Goal: Use online tool/utility: Use online tool/utility

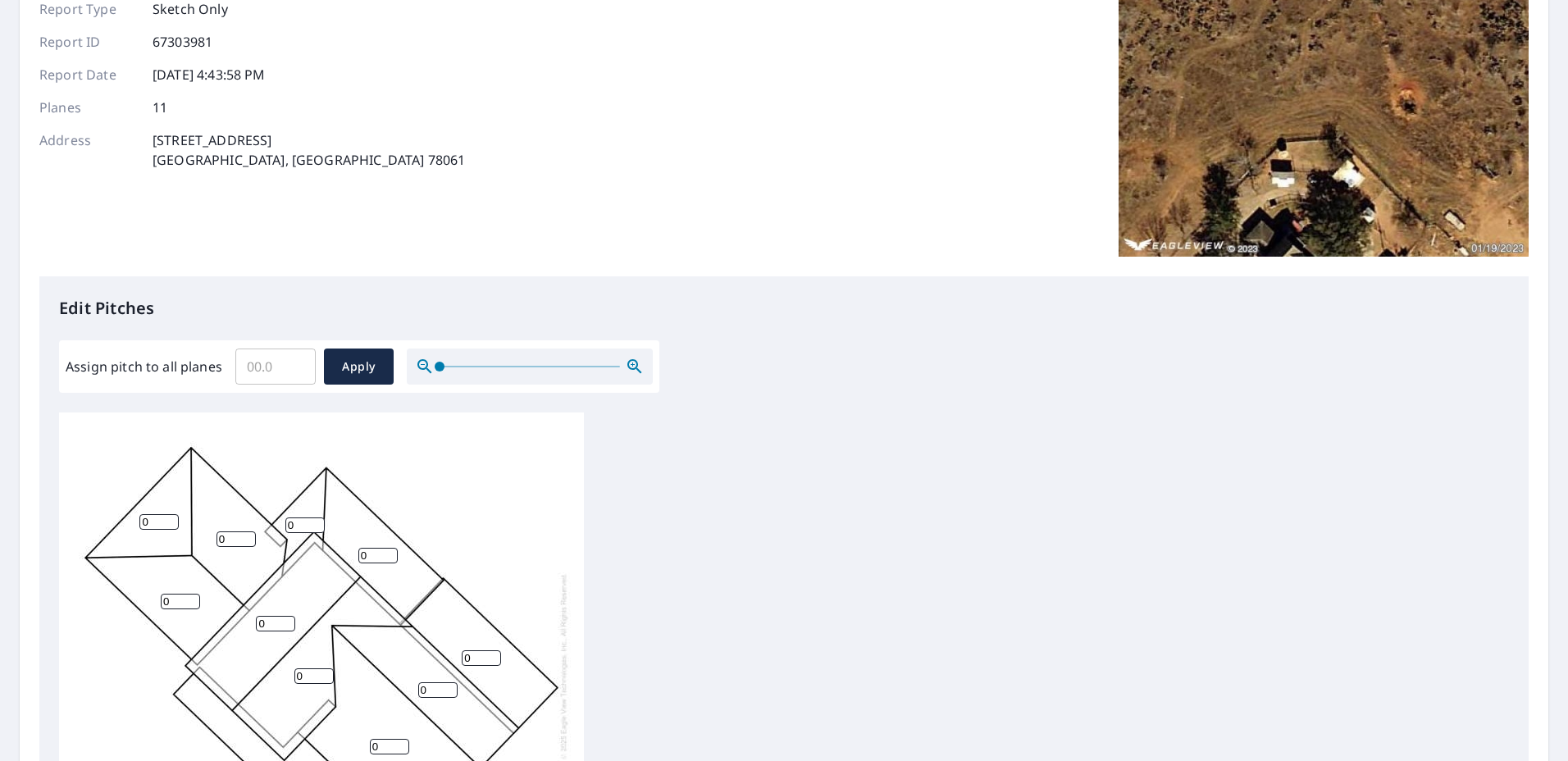
scroll to position [246, 0]
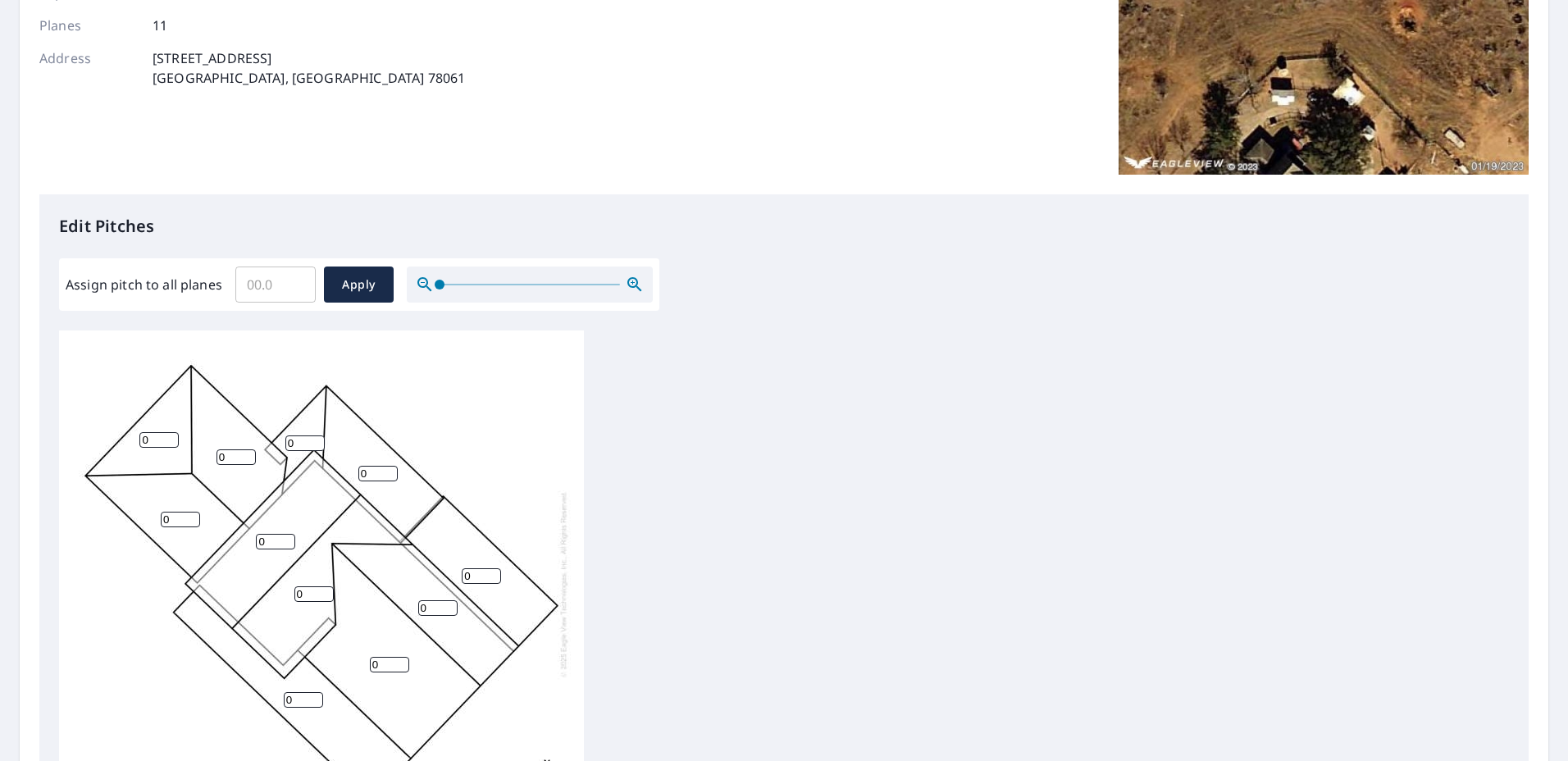
click at [281, 291] on input "Assign pitch to all planes" at bounding box center [276, 284] width 80 height 46
type input "10"
click at [355, 280] on span "Apply" at bounding box center [359, 285] width 43 height 21
type input "10"
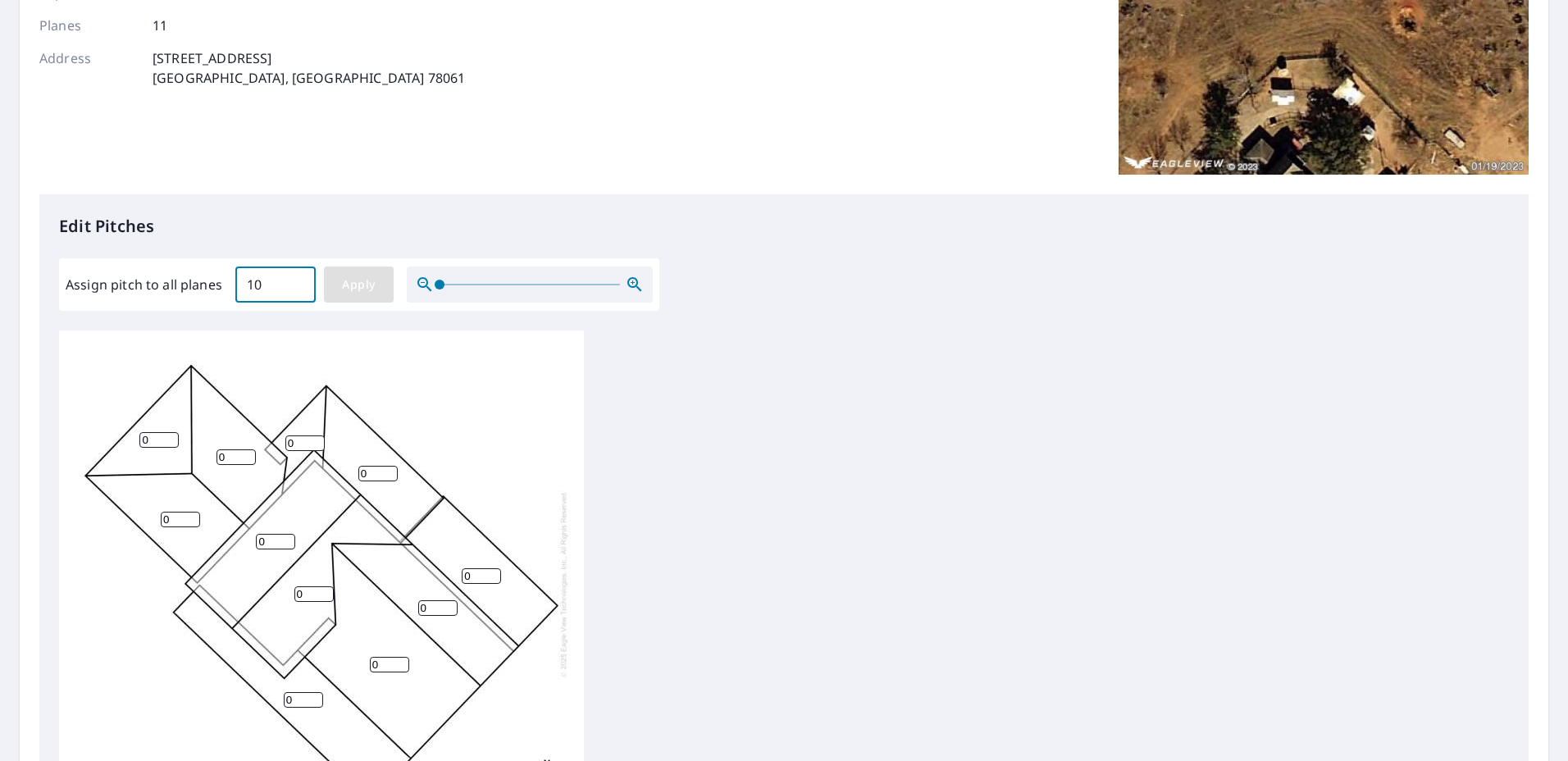
type input "10"
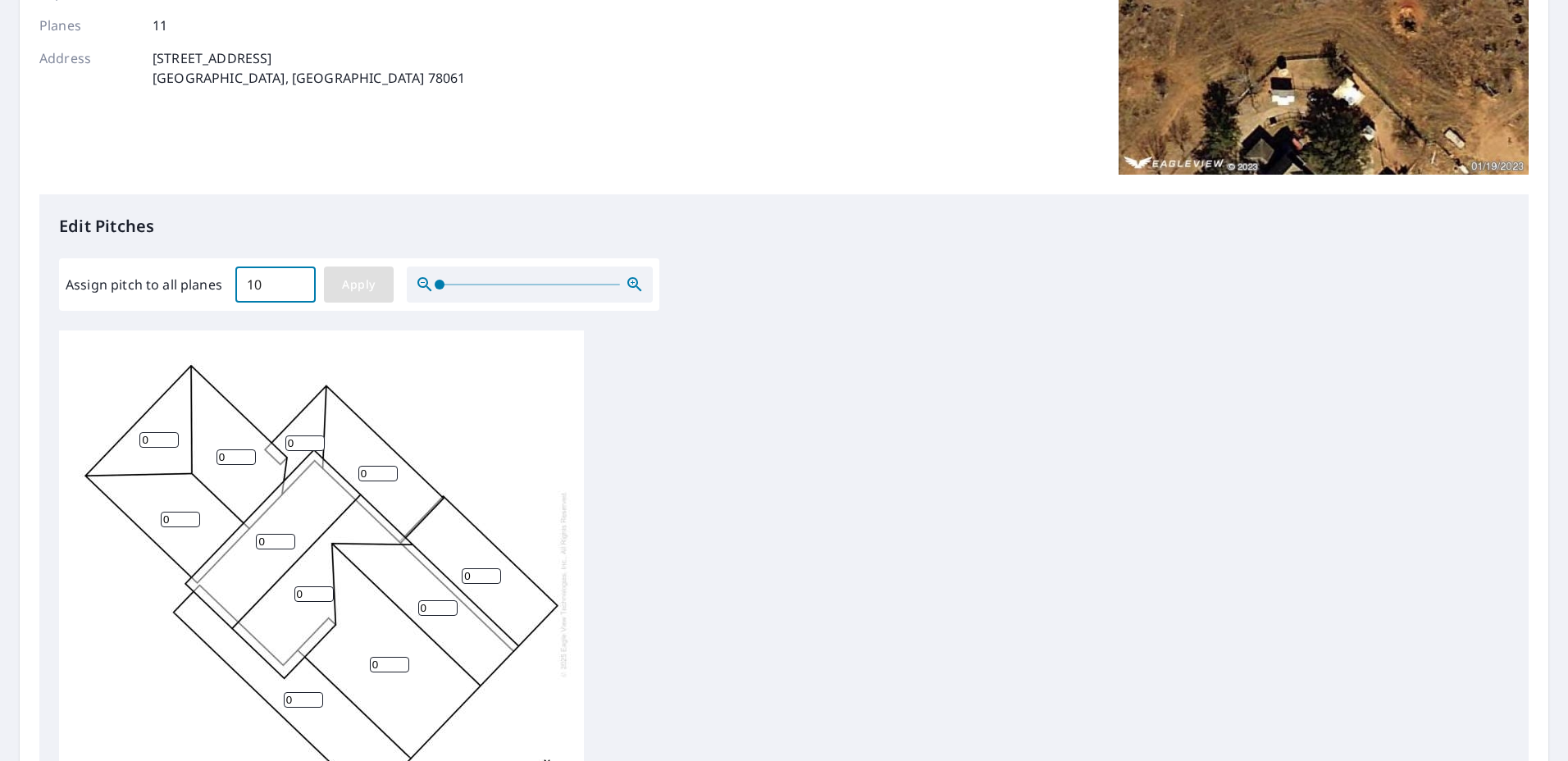
type input "10"
drag, startPoint x: 157, startPoint y: 428, endPoint x: 141, endPoint y: 427, distance: 16.0
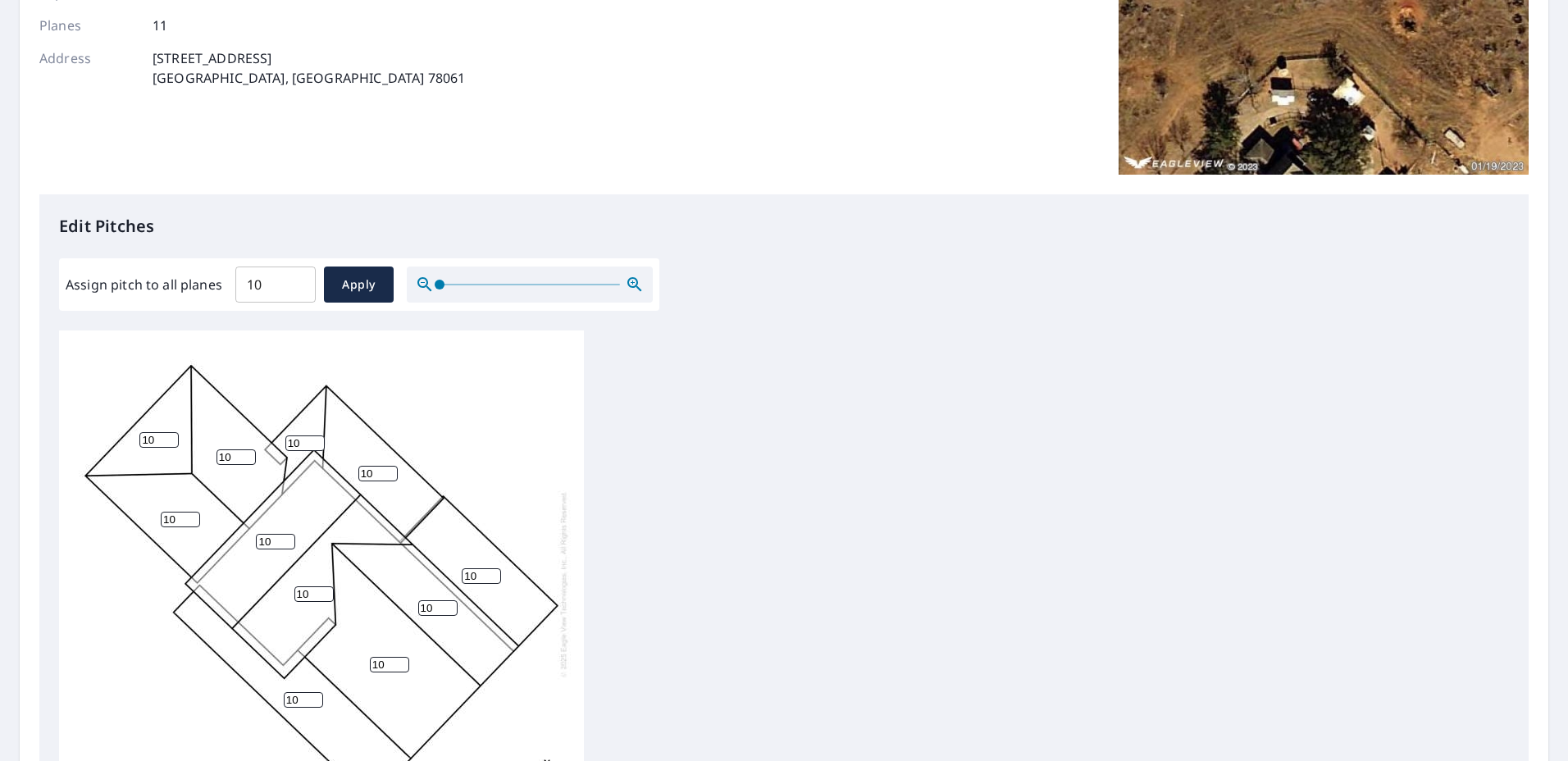
click at [141, 432] on input "10" at bounding box center [159, 439] width 39 height 16
type input "6"
drag, startPoint x: 231, startPoint y: 444, endPoint x: 199, endPoint y: 438, distance: 32.6
click at [200, 438] on div "10 10 10 10 10 10 10 10 10 6 10" at bounding box center [321, 583] width 525 height 515
type input "6"
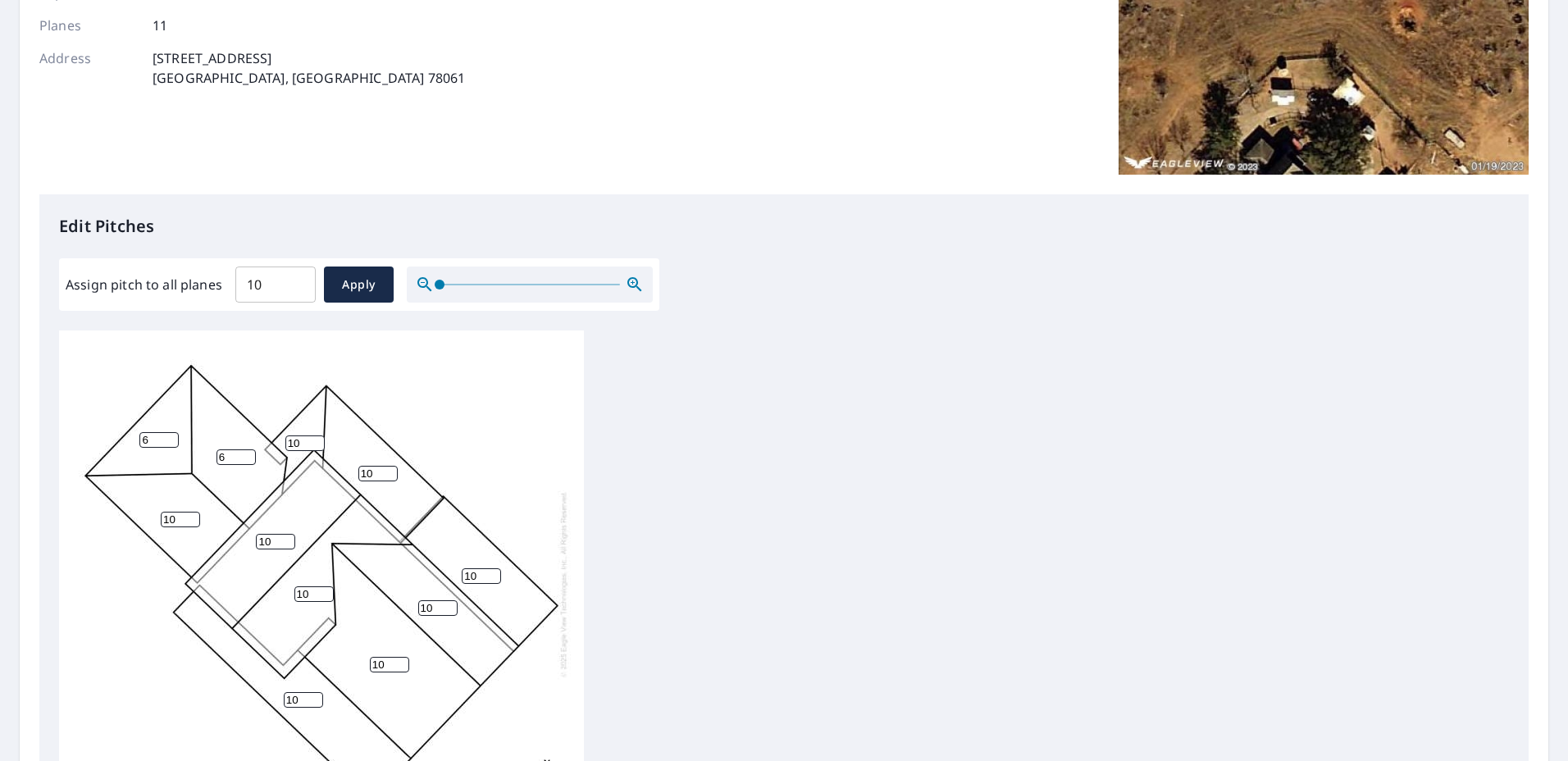
drag, startPoint x: 177, startPoint y: 506, endPoint x: 143, endPoint y: 493, distance: 36.4
click at [145, 497] on div "10 10 10 10 10 10 10 6 10 6 10" at bounding box center [321, 583] width 525 height 515
type input "6"
drag, startPoint x: 302, startPoint y: 430, endPoint x: 269, endPoint y: 429, distance: 33.0
click at [269, 429] on div "10 10 10 10 10 10 6 6 10 6 10" at bounding box center [321, 583] width 525 height 515
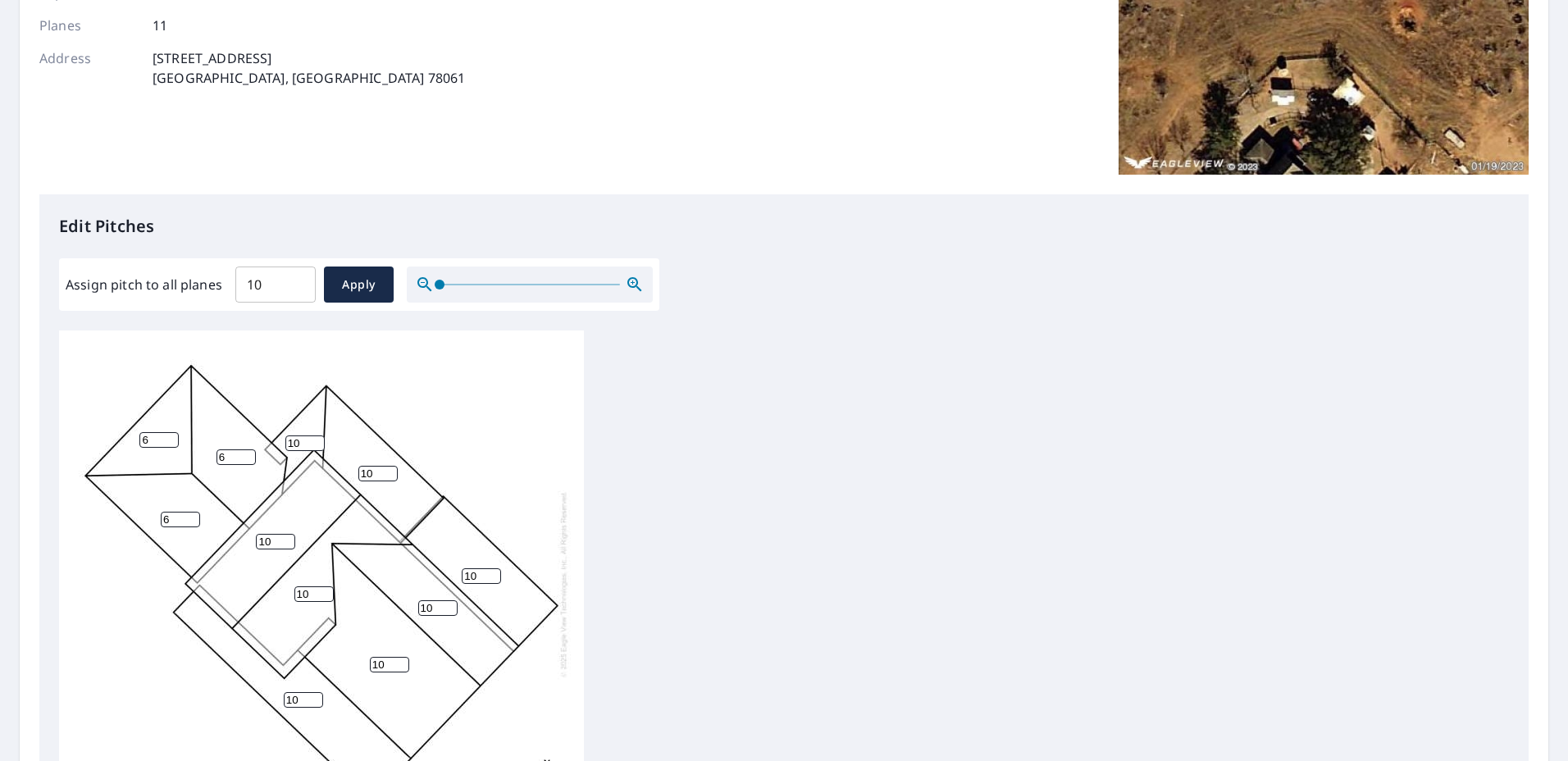
scroll to position [164, 0]
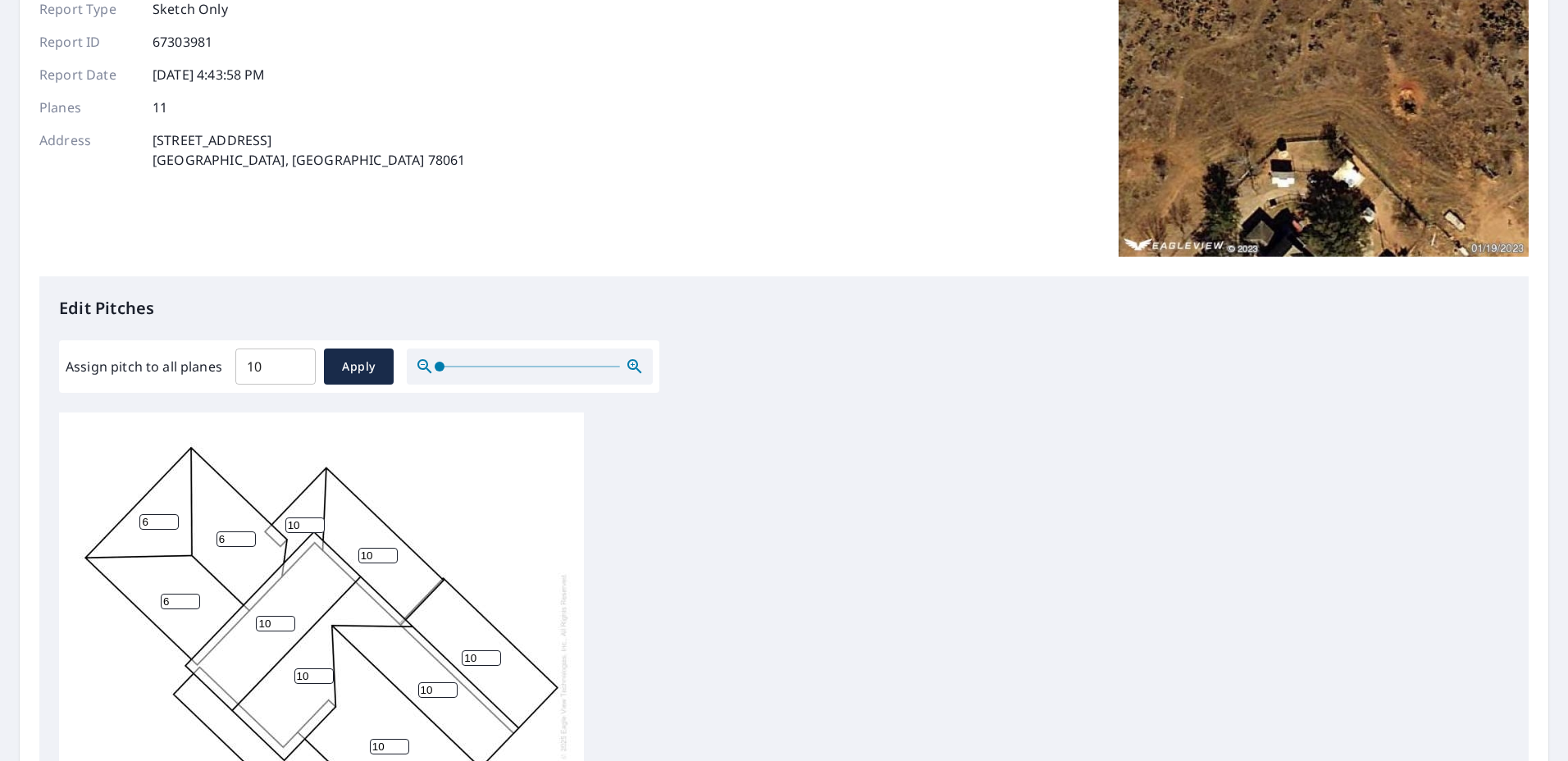
click at [157, 516] on input "6" at bounding box center [159, 522] width 39 height 16
type input "4"
click at [175, 594] on input "6" at bounding box center [180, 601] width 39 height 16
type input "4"
click at [237, 531] on input "6" at bounding box center [237, 538] width 39 height 16
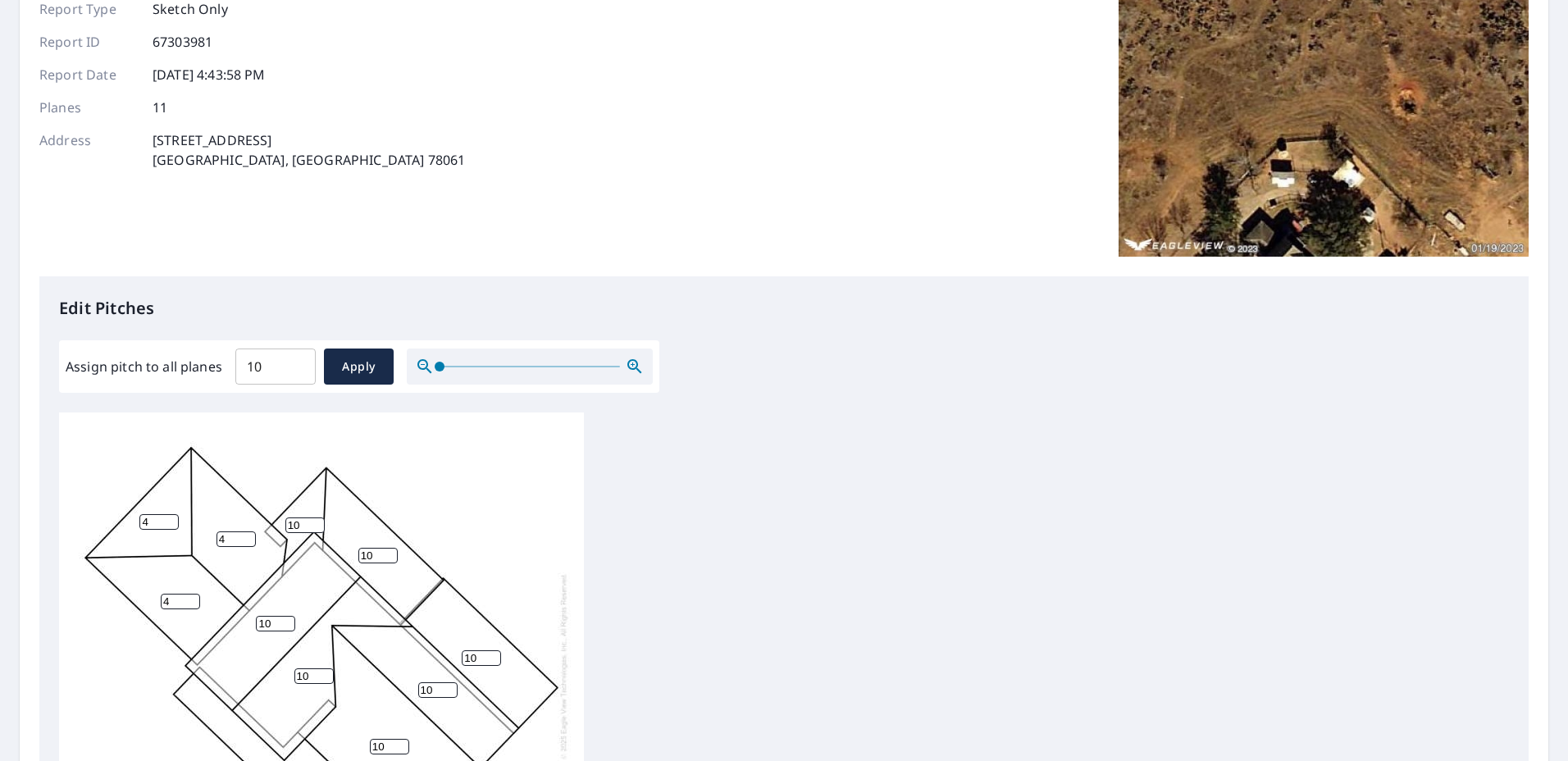
type input "4"
click at [305, 517] on input "10" at bounding box center [305, 524] width 39 height 16
drag, startPoint x: 295, startPoint y: 513, endPoint x: 283, endPoint y: 512, distance: 12.0
click at [283, 512] on div "10 10 10 10 10 10 4 4 10 4 10" at bounding box center [321, 666] width 525 height 515
type input "4"
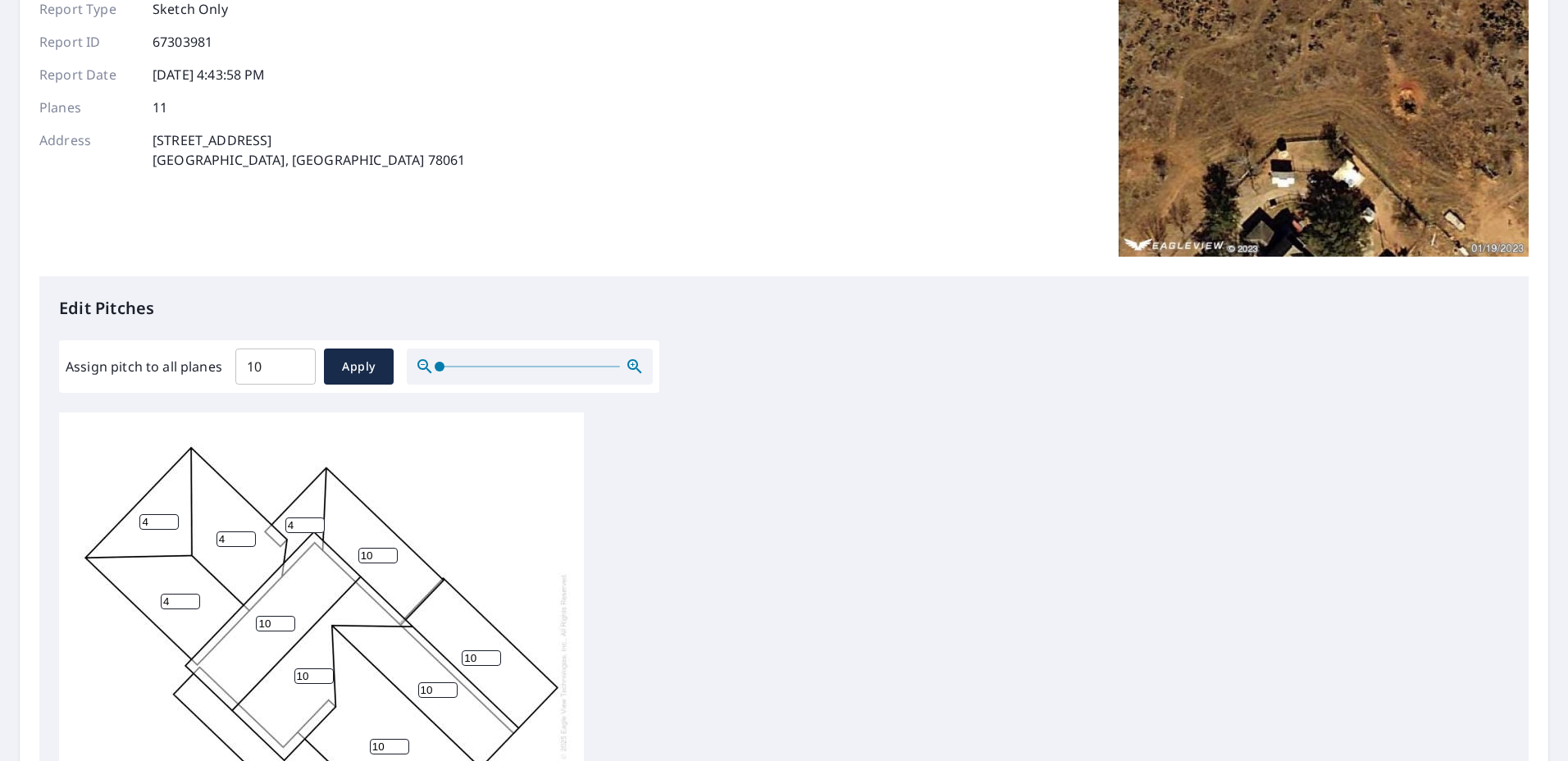
drag, startPoint x: 375, startPoint y: 542, endPoint x: 353, endPoint y: 542, distance: 22.0
click at [353, 542] on div "10 10 10 10 10 10 4 4 10 4 4" at bounding box center [321, 666] width 525 height 515
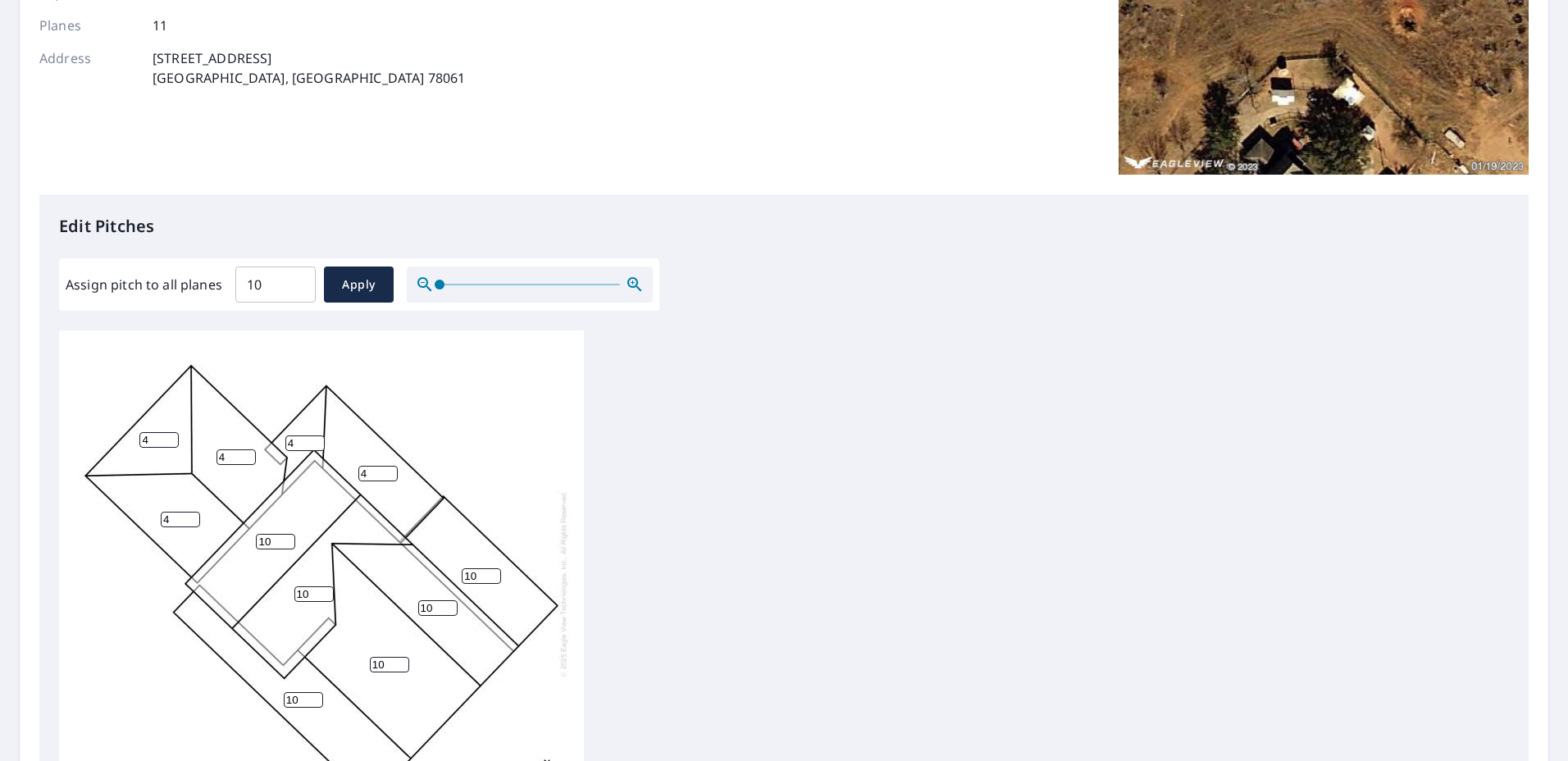
scroll to position [328, 0]
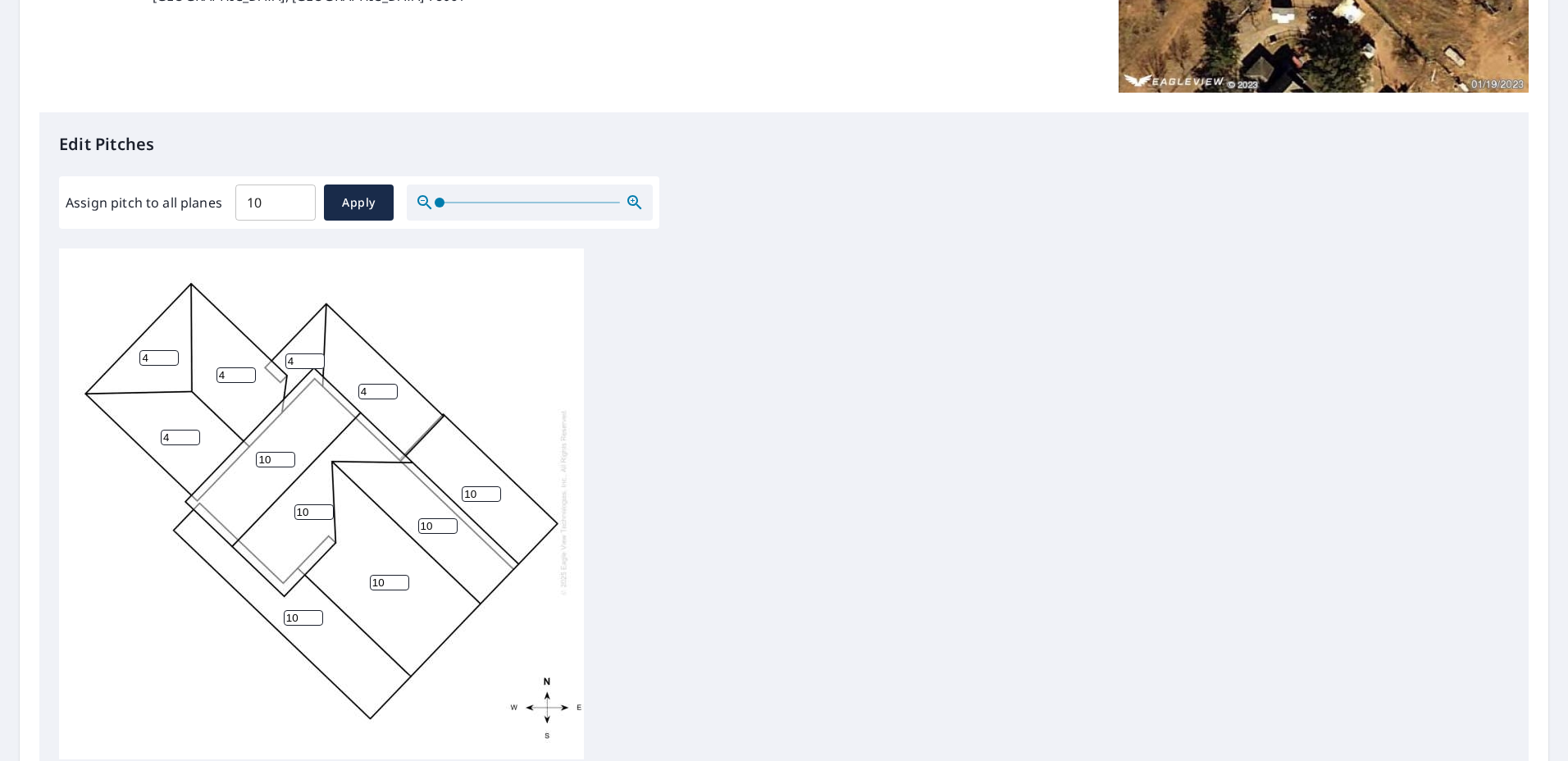
type input "4"
click at [483, 486] on input "10" at bounding box center [482, 494] width 39 height 16
drag, startPoint x: 483, startPoint y: 479, endPoint x: 463, endPoint y: 477, distance: 20.1
click at [463, 486] on input "10" at bounding box center [482, 494] width 39 height 16
type input "3"
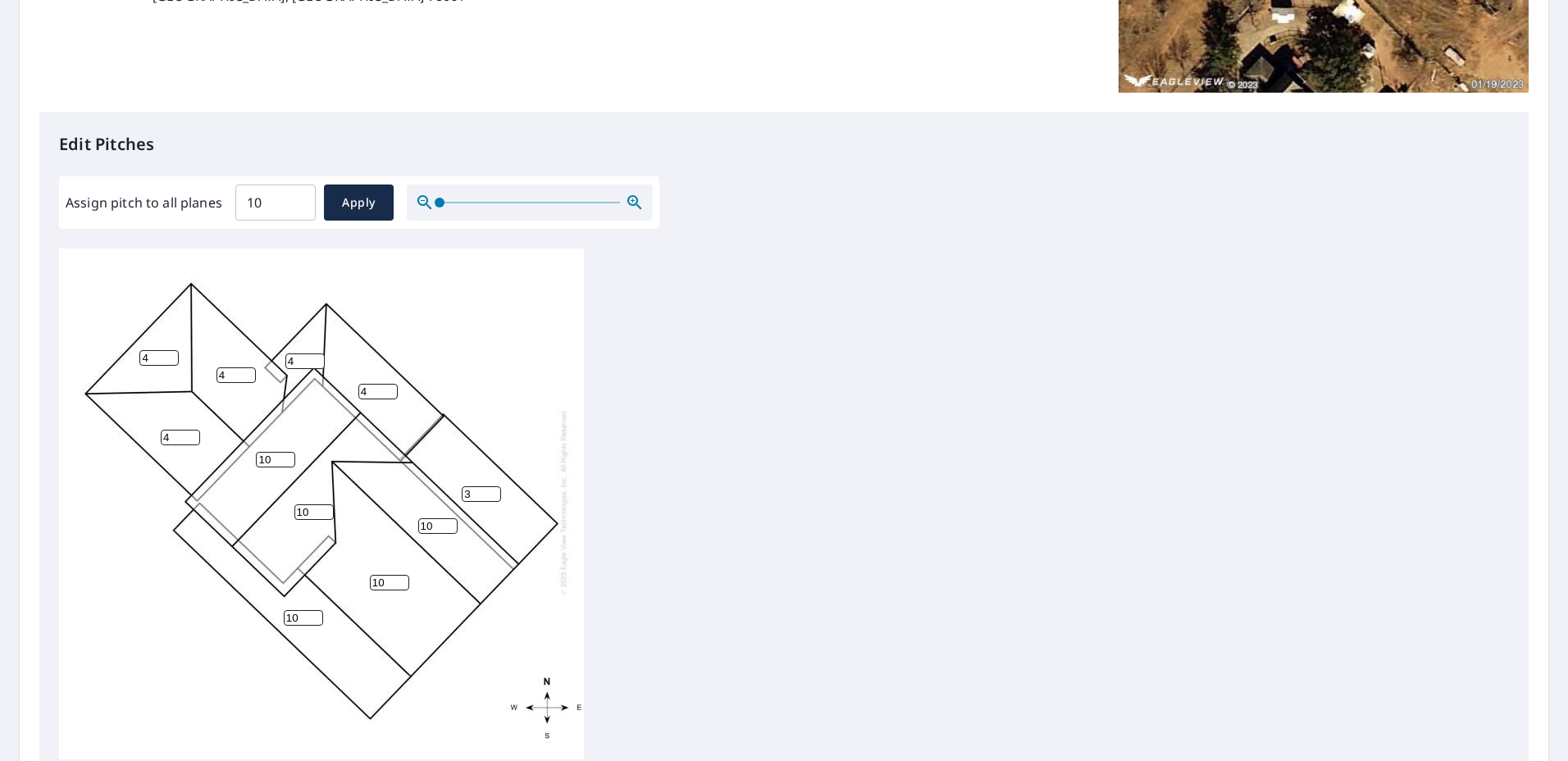
click at [378, 384] on input "4" at bounding box center [378, 392] width 39 height 16
drag, startPoint x: 378, startPoint y: 381, endPoint x: 351, endPoint y: 381, distance: 27.0
click at [351, 381] on div "10 10 10 10 3 10 4 4 4 4 4" at bounding box center [321, 501] width 525 height 515
type input "3"
drag, startPoint x: 304, startPoint y: 350, endPoint x: 254, endPoint y: 347, distance: 50.1
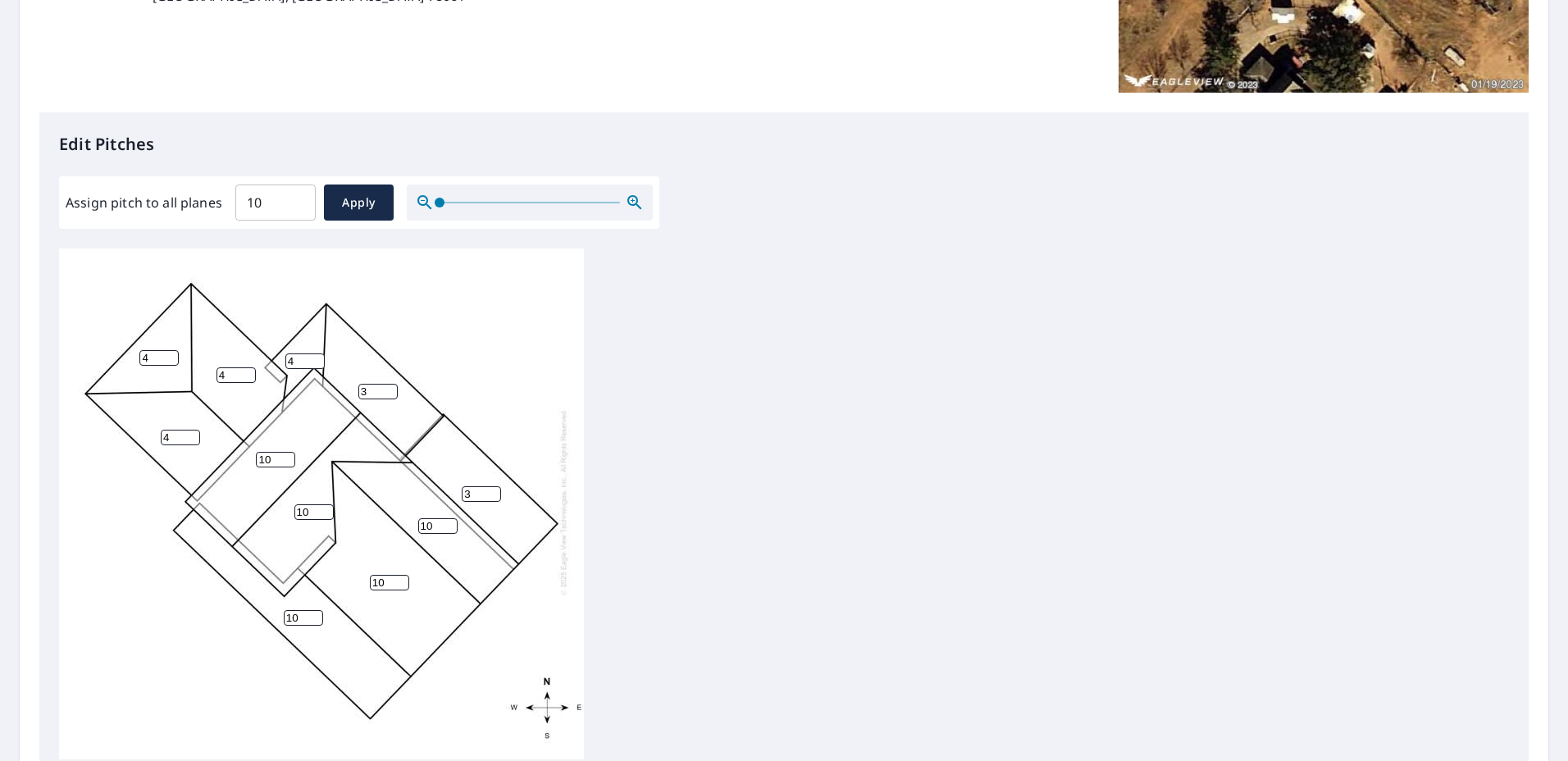
click at [254, 347] on div "10 10 10 10 3 10 4 4 3 4 4" at bounding box center [321, 501] width 525 height 515
type input "3"
click at [298, 610] on input "10" at bounding box center [304, 618] width 39 height 16
click at [284, 610] on input "10" at bounding box center [304, 618] width 39 height 16
click at [298, 610] on input "10" at bounding box center [304, 618] width 39 height 16
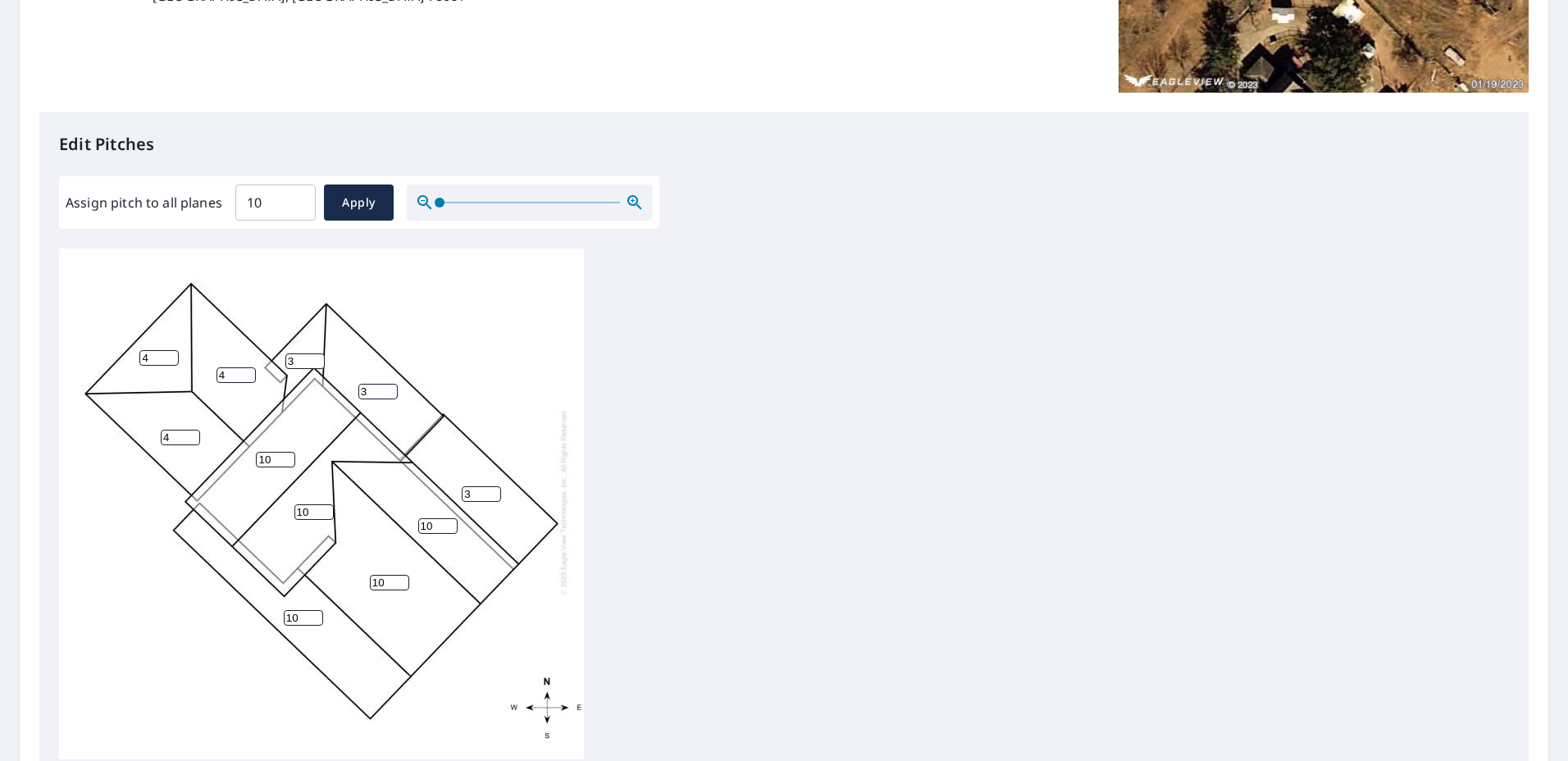
click at [305, 610] on input "10" at bounding box center [304, 618] width 39 height 16
drag, startPoint x: 344, startPoint y: 610, endPoint x: 318, endPoint y: 602, distance: 27.2
click at [293, 610] on input "10" at bounding box center [304, 618] width 39 height 16
type input "01"
drag, startPoint x: 296, startPoint y: 605, endPoint x: 281, endPoint y: 604, distance: 15.0
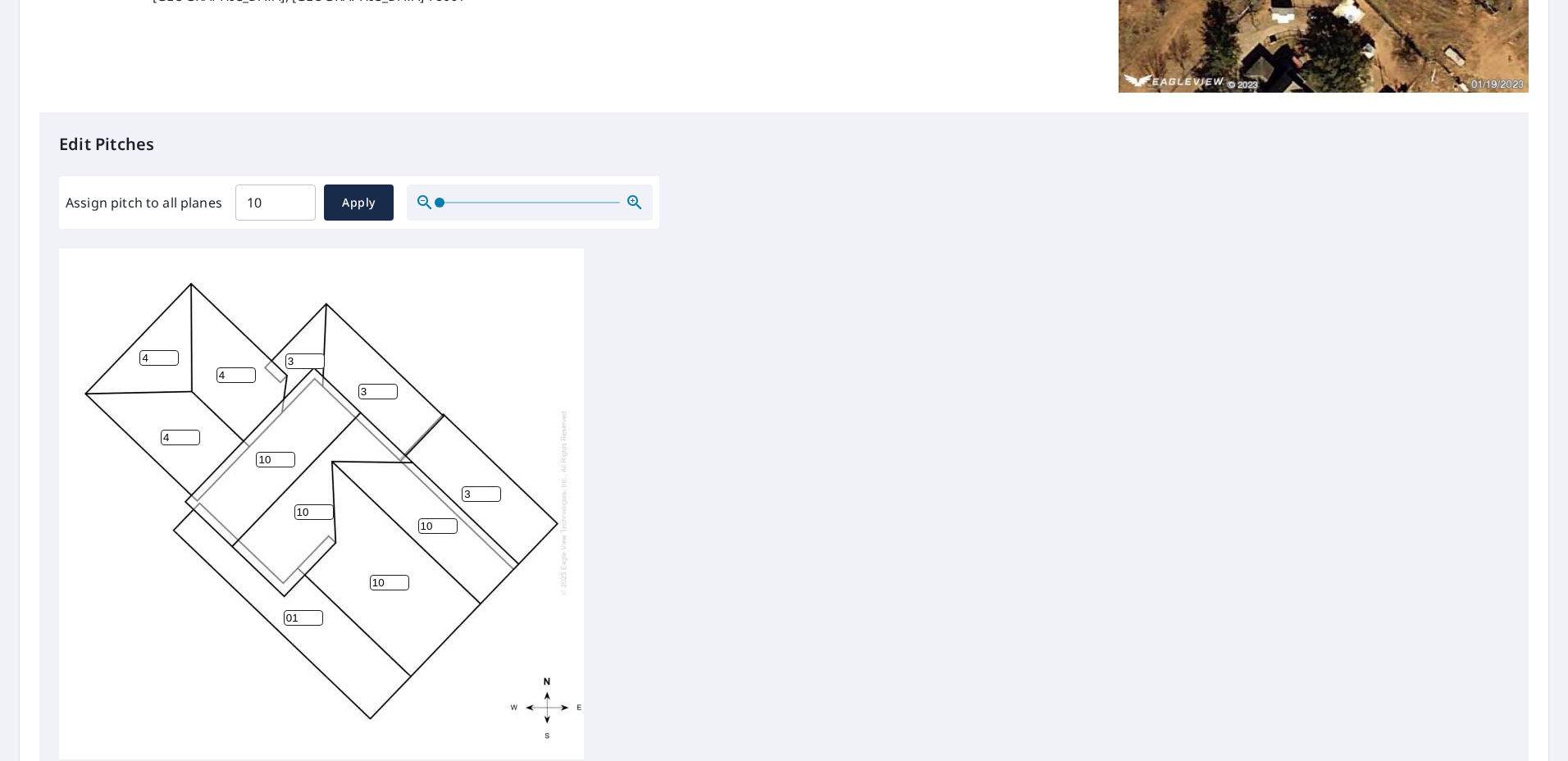
click at [281, 604] on div "10 01 10 10 3 10 4 4 3 4 3" at bounding box center [321, 501] width 525 height 515
click at [178, 430] on input "4" at bounding box center [180, 438] width 39 height 16
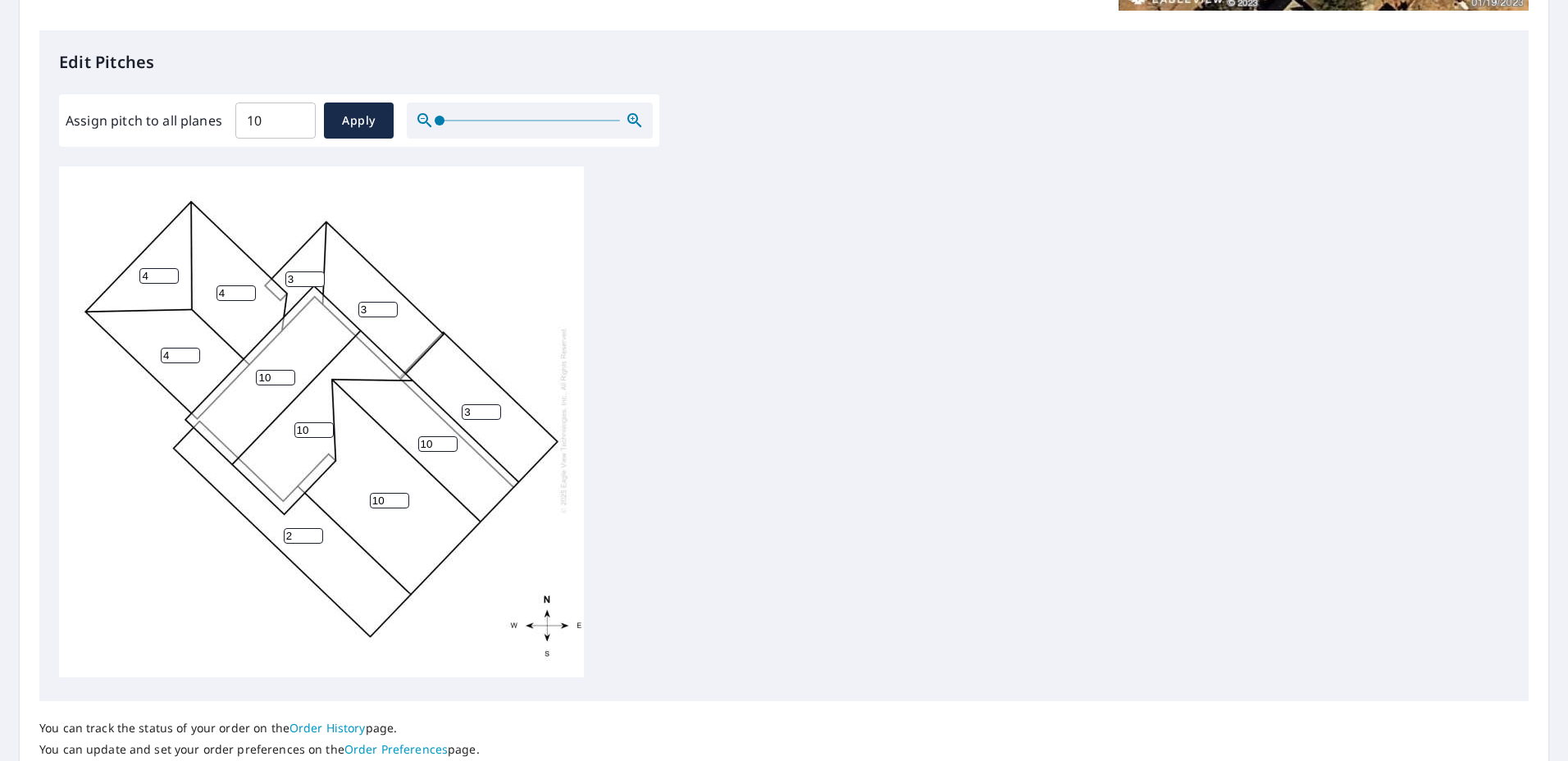
drag, startPoint x: 297, startPoint y: 524, endPoint x: 277, endPoint y: 522, distance: 20.1
click at [277, 522] on div "10 2 10 10 3 10 4 4 3 4 3" at bounding box center [321, 420] width 525 height 515
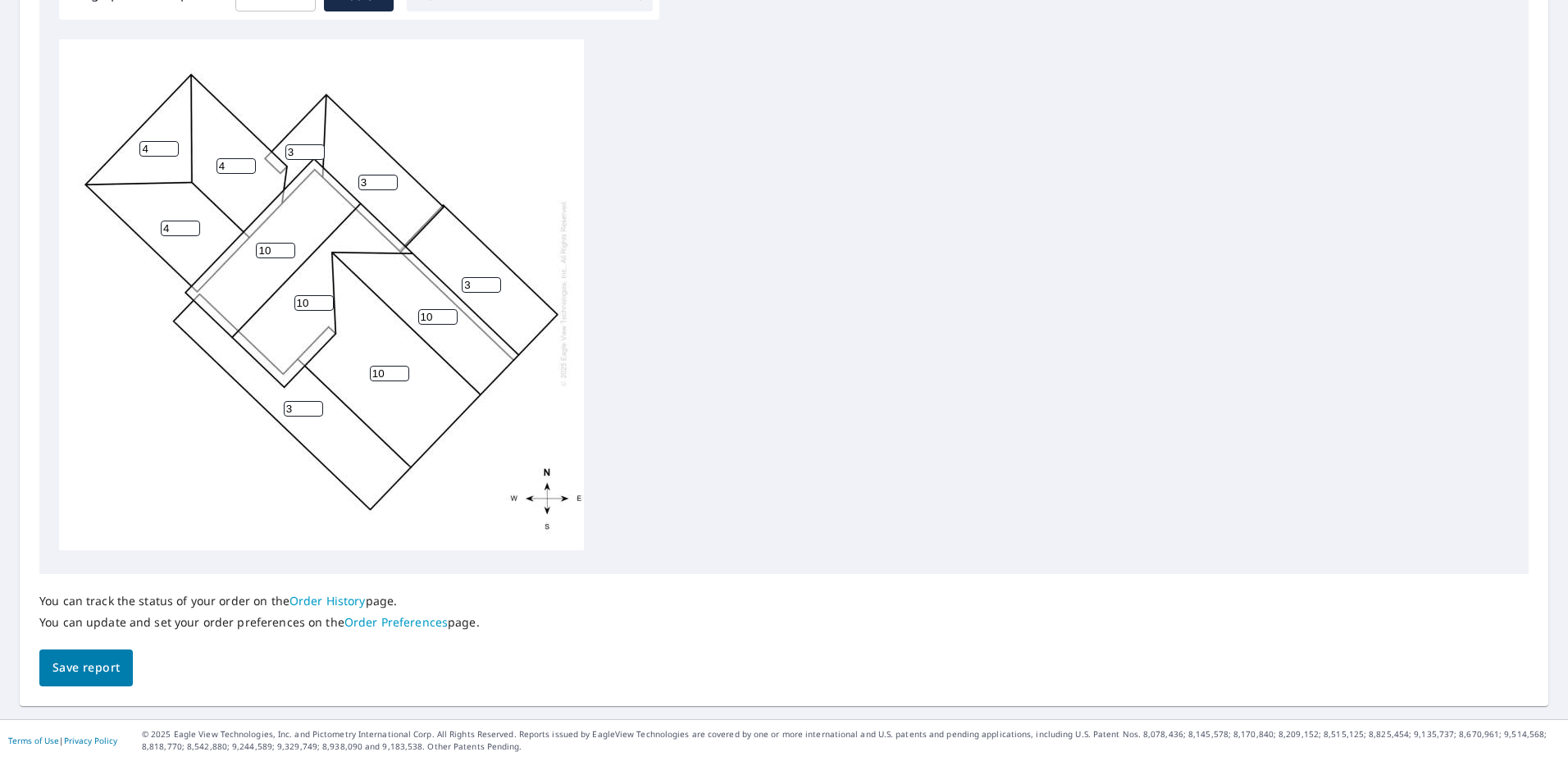
type input "3"
click at [92, 671] on span "Save report" at bounding box center [86, 668] width 67 height 21
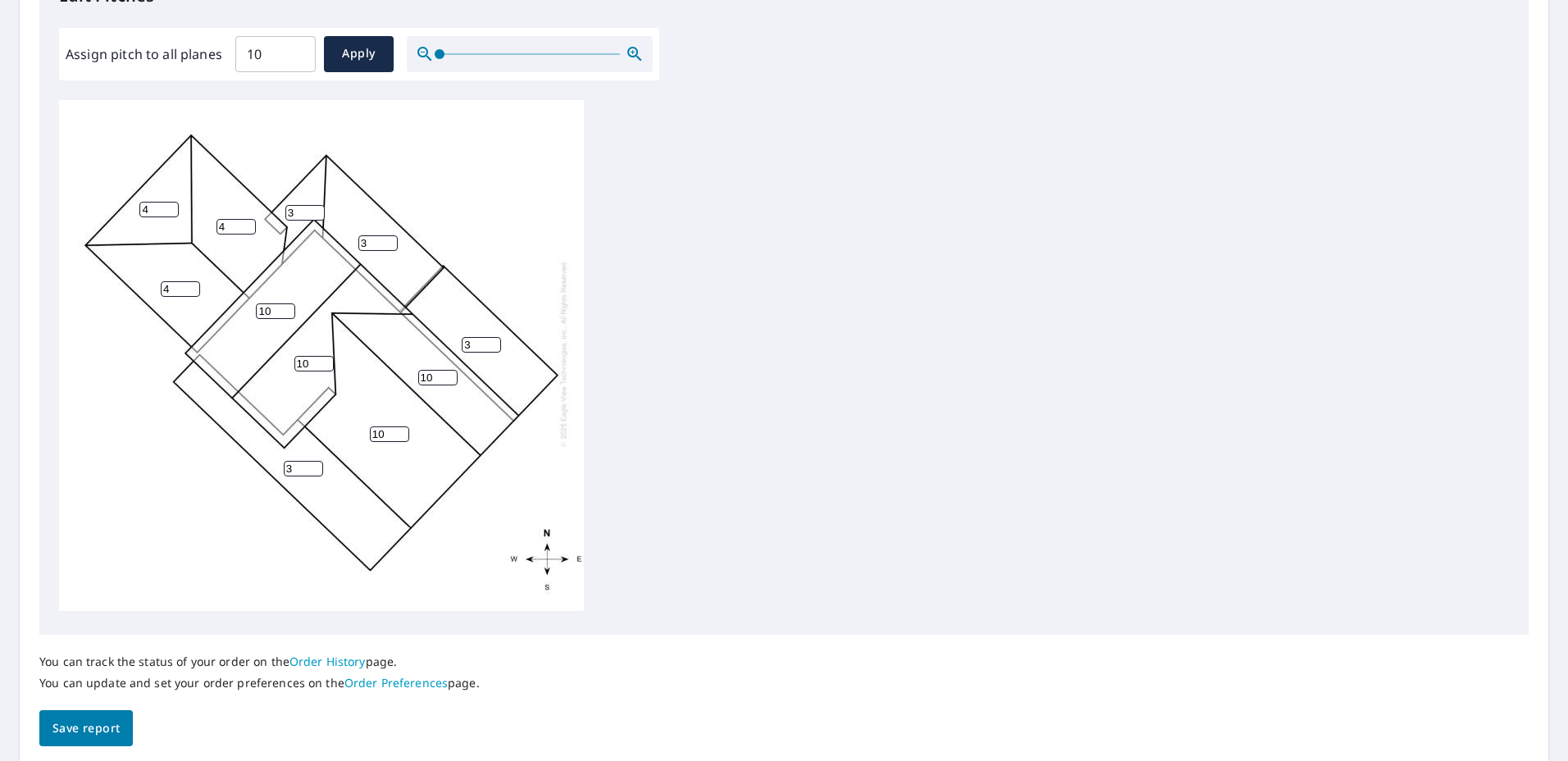
scroll to position [0, 0]
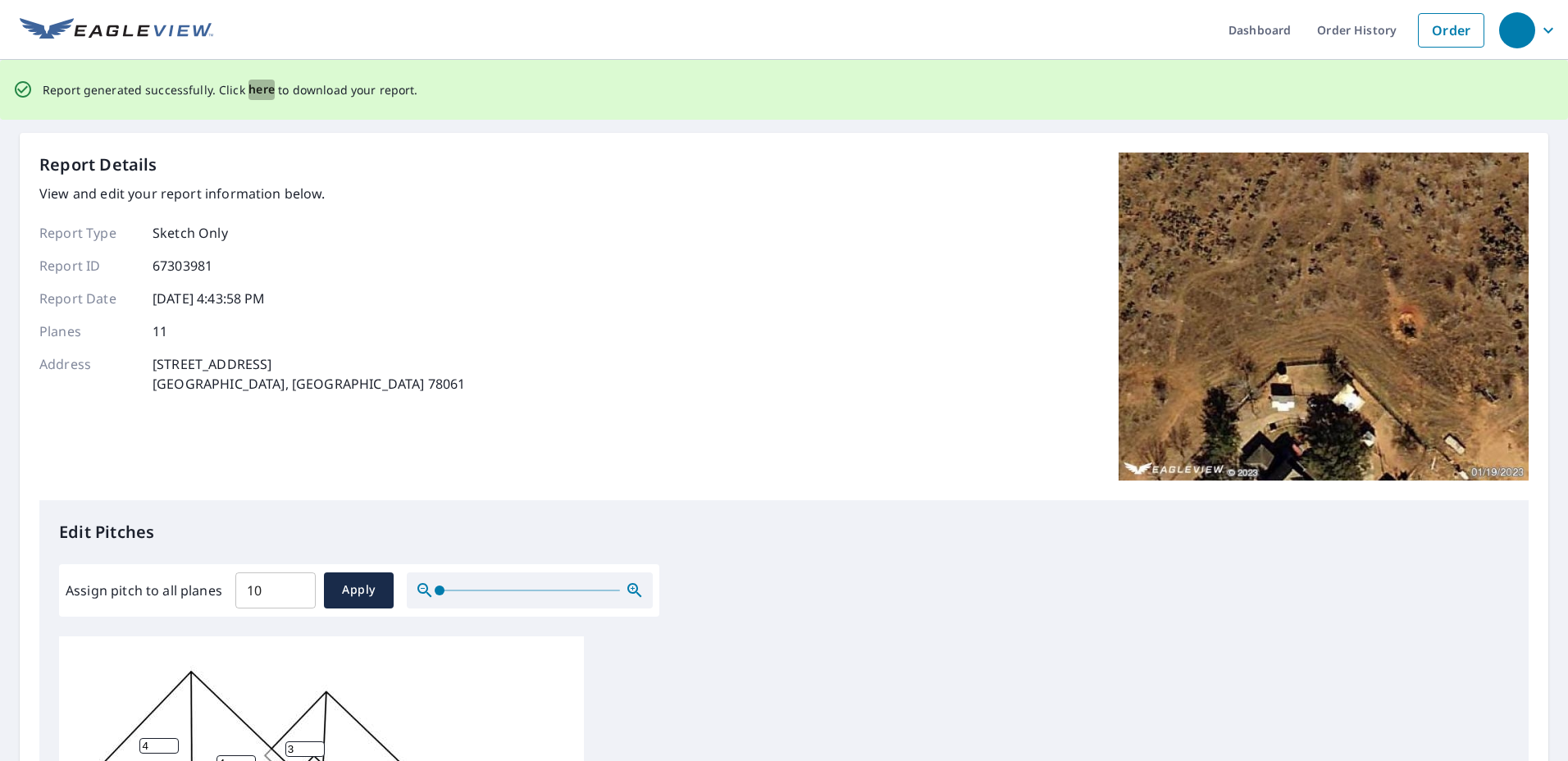
click at [257, 88] on span "here" at bounding box center [262, 90] width 27 height 21
